Goal: Transaction & Acquisition: Purchase product/service

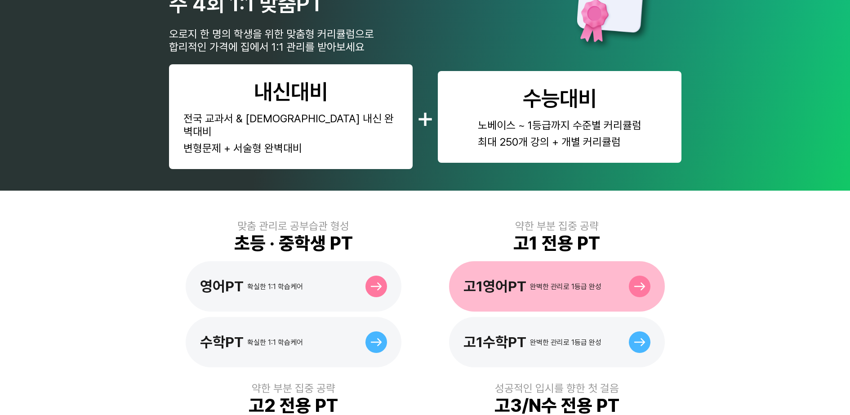
scroll to position [112, 0]
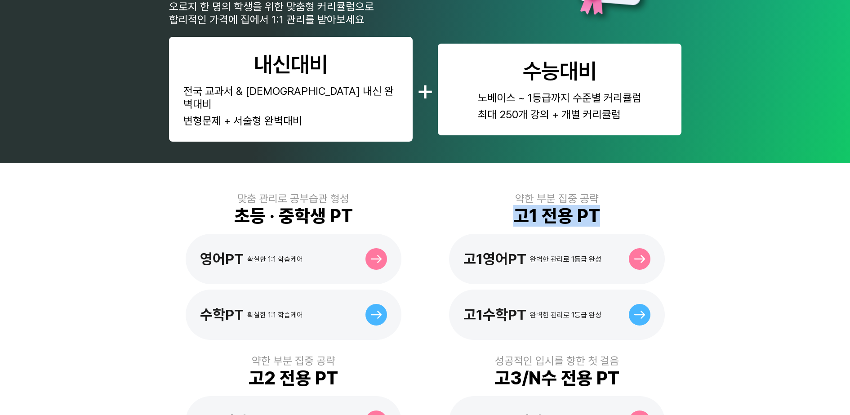
drag, startPoint x: 516, startPoint y: 199, endPoint x: 601, endPoint y: 197, distance: 84.5
click at [601, 197] on div "약한 부분 집중 공략 고1 전용 PT 고1영어PT 완벽한 관리로 1등급 완성 고1수학PT 완벽한 관리로 1등급 완성" at bounding box center [556, 266] width 249 height 148
click at [760, 265] on div "맞춤 관리로 공부습관 형성 초등 · 중학생 PT 영어PT 확실한 1:1 학습케어 수학PT 확실한 1:1 학습케어 약한 부분 집중 공략 고1 전…" at bounding box center [425, 400] width 850 height 474
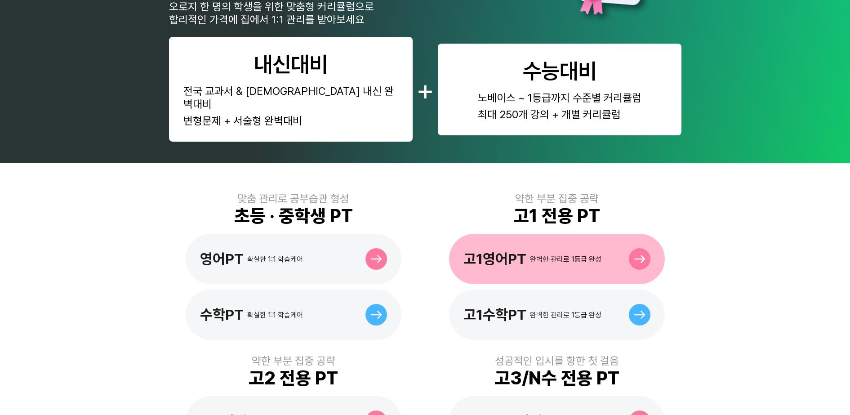
click at [603, 236] on div "고1영어PT 완벽한 관리로 1등급 완성" at bounding box center [557, 259] width 216 height 50
